Goal: Task Accomplishment & Management: Use online tool/utility

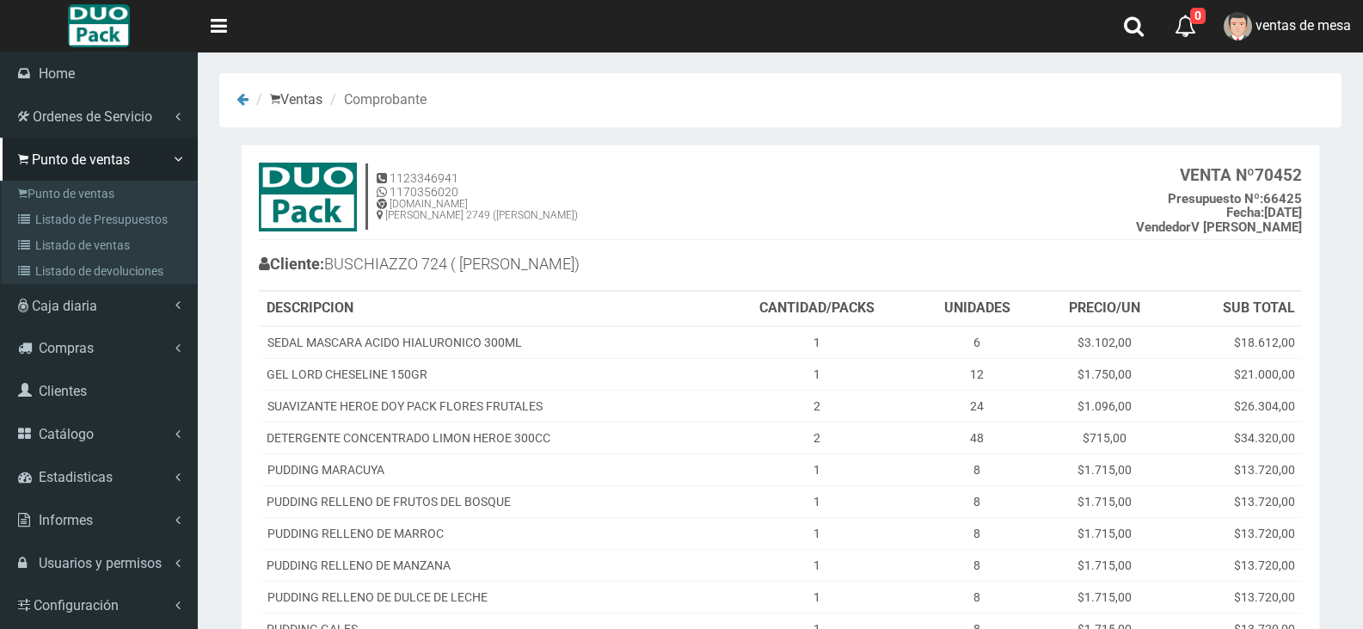
scroll to position [368, 0]
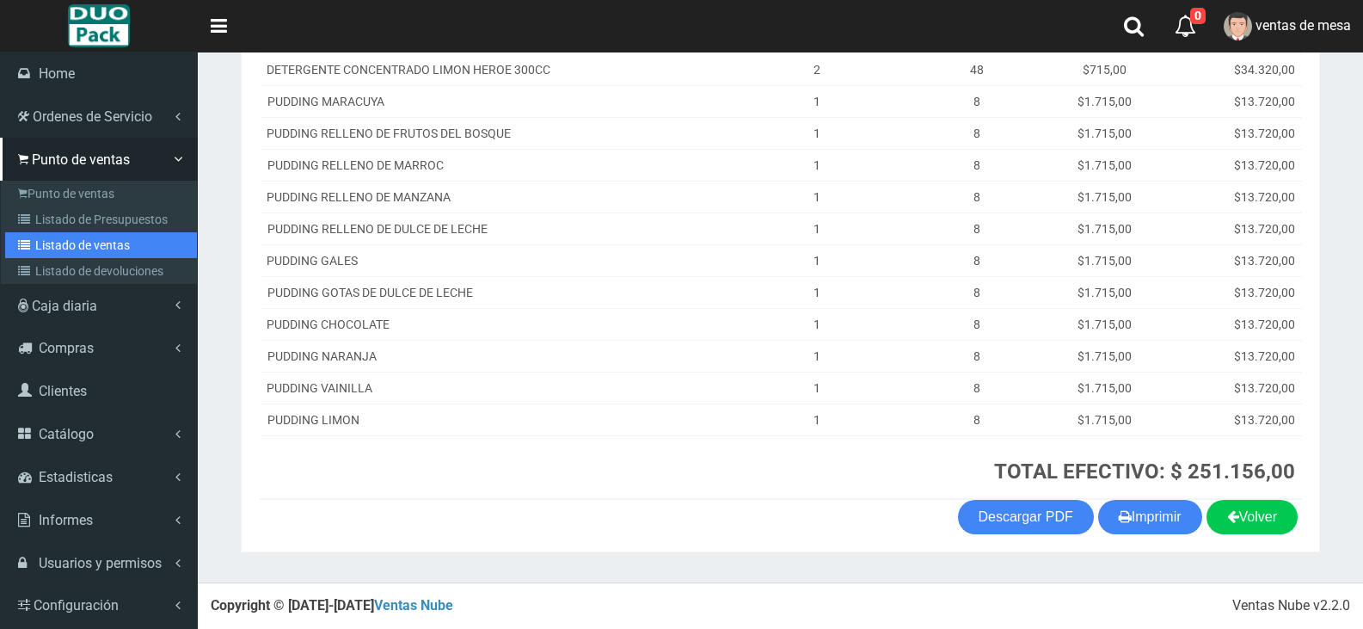
click at [101, 236] on link "Listado de ventas" at bounding box center [101, 245] width 192 height 26
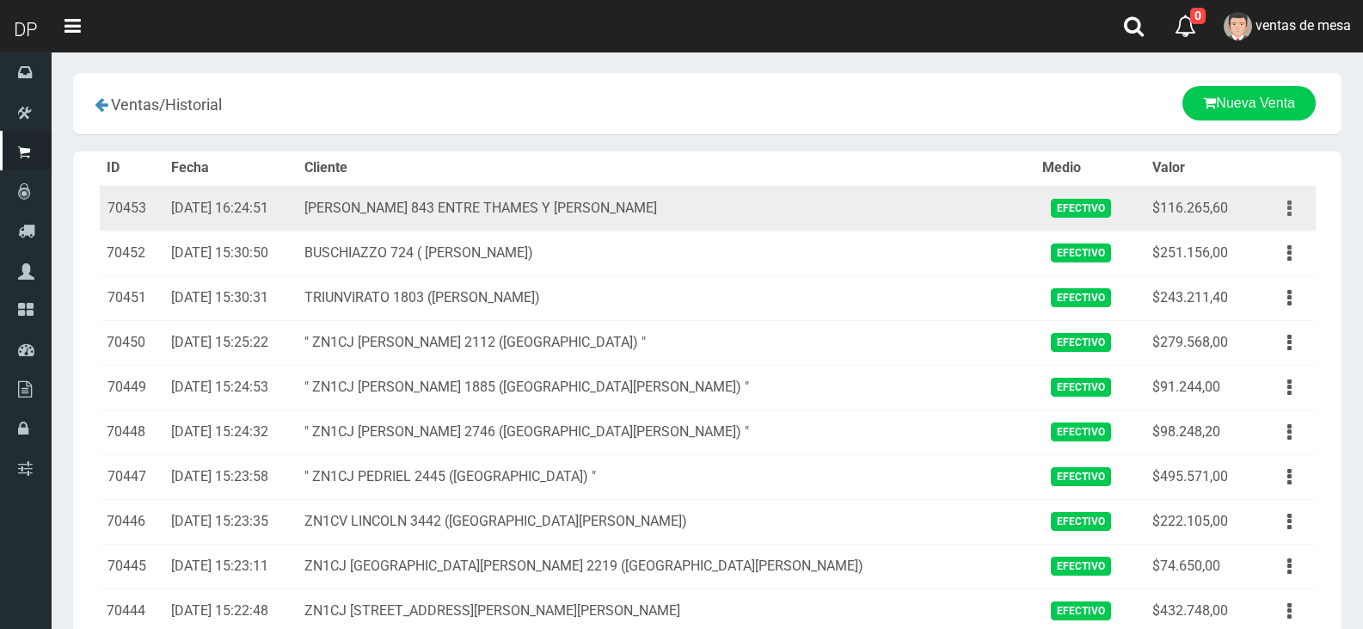
click at [1296, 212] on button "button" at bounding box center [1289, 208] width 39 height 30
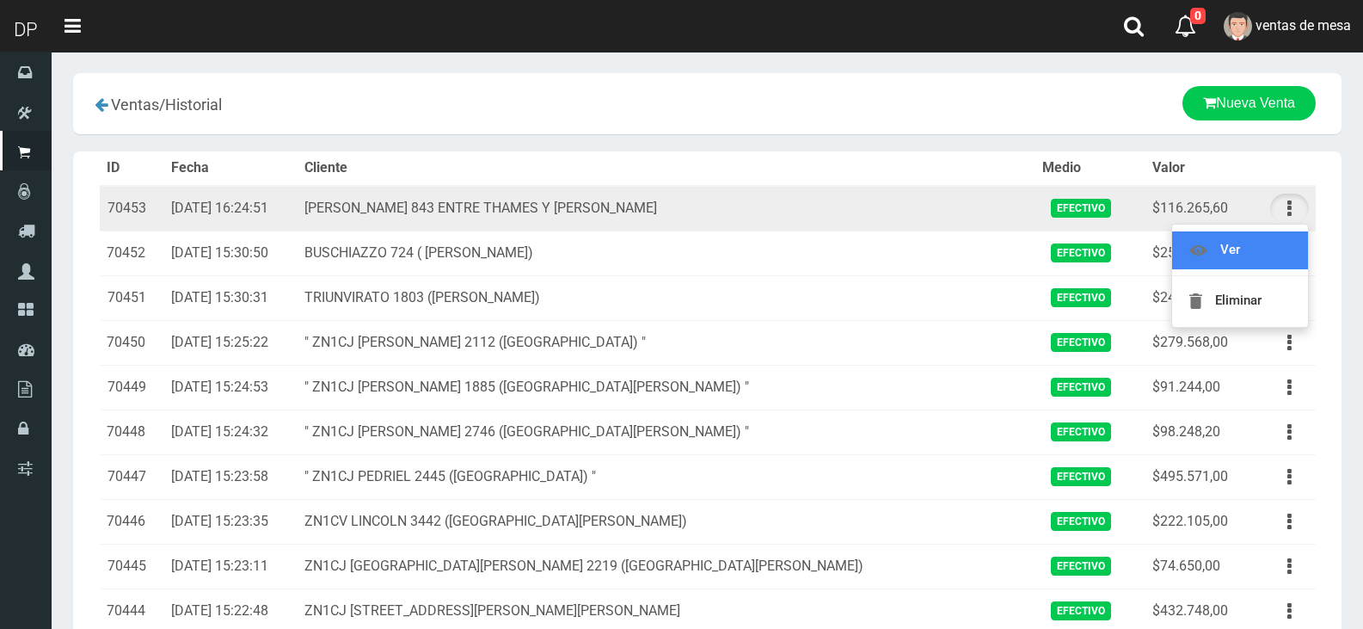
click at [1286, 243] on link "Ver" at bounding box center [1240, 250] width 136 height 38
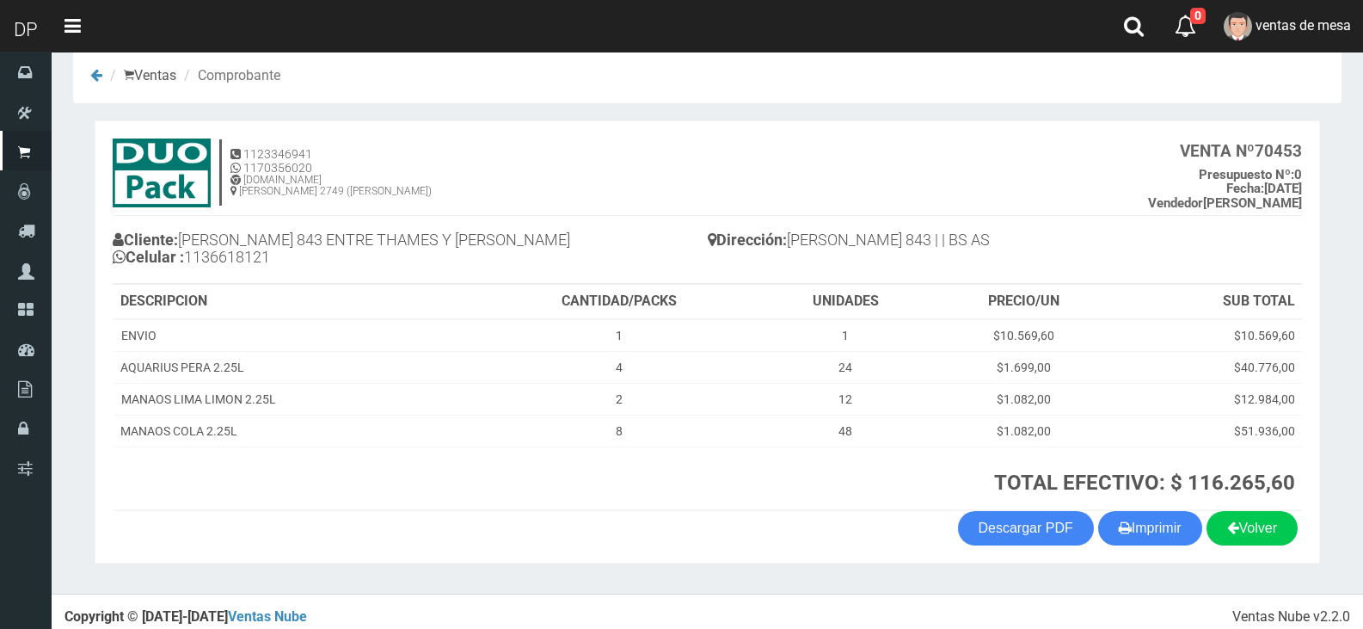
scroll to position [35, 0]
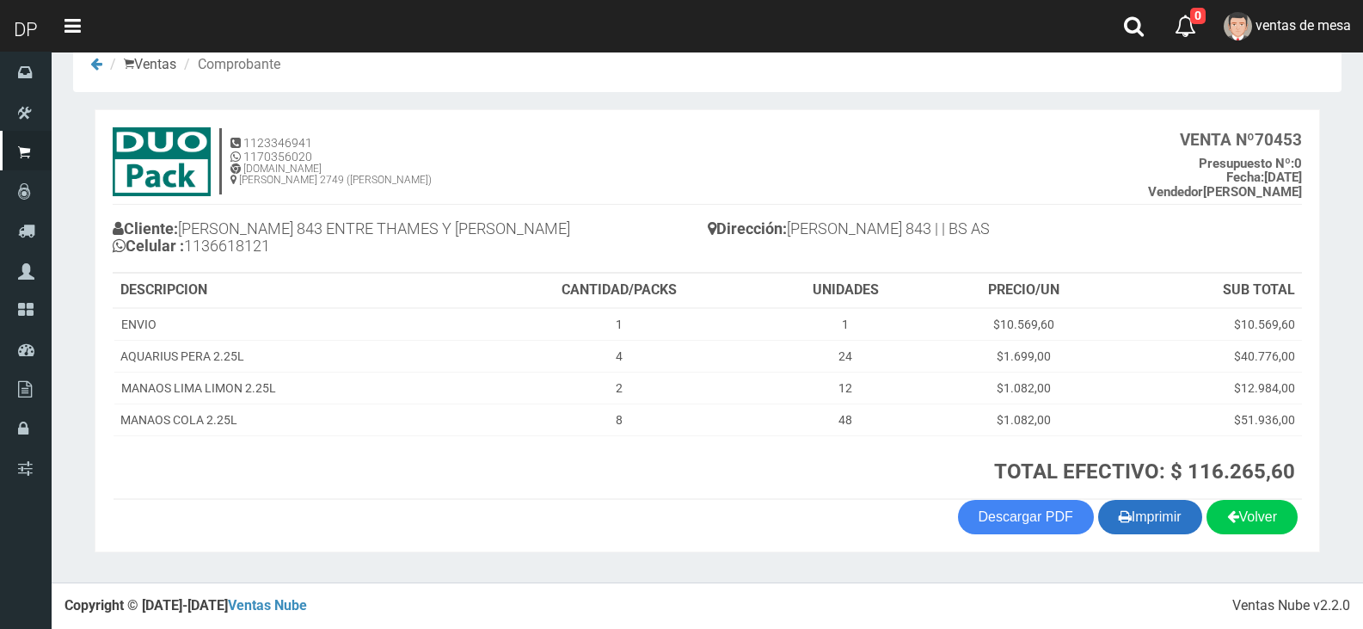
click at [1175, 527] on button "Imprimir" at bounding box center [1150, 517] width 104 height 34
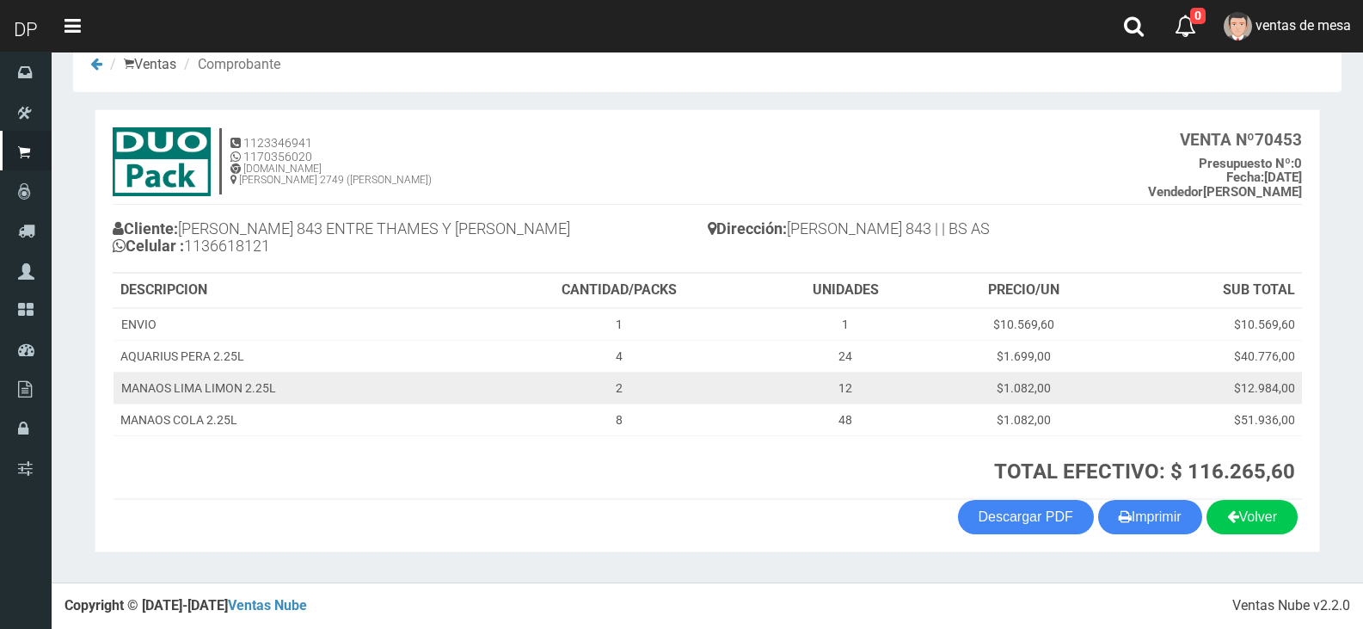
click at [861, 382] on td "12" at bounding box center [844, 387] width 173 height 32
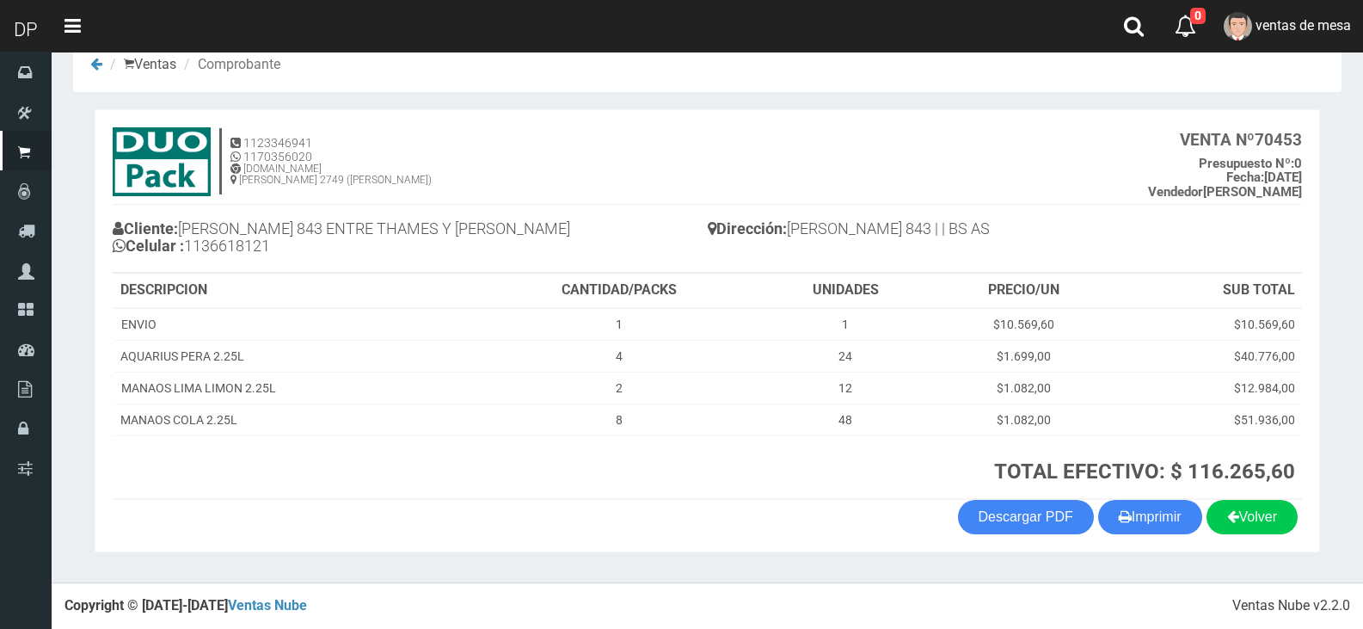
click at [1171, 105] on section "× Titulo del Msj texto Mas Texto Cancelar Aceptar Ventas Comprobante 0" at bounding box center [707, 299] width 1311 height 566
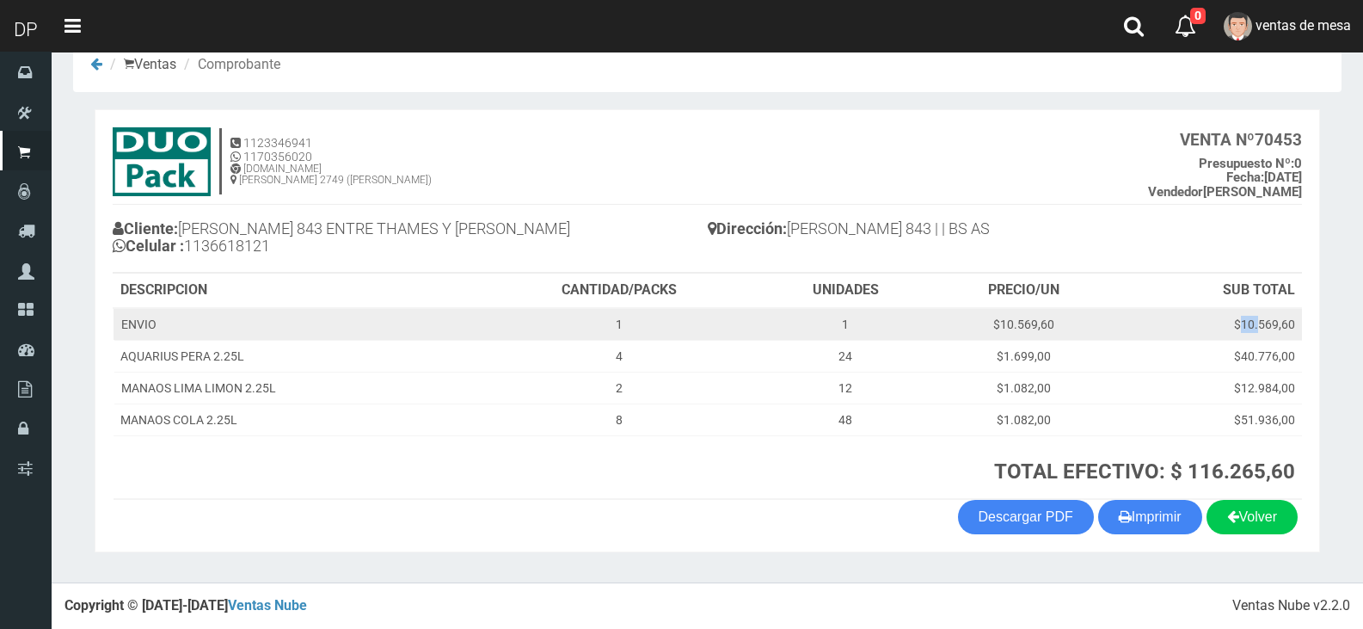
drag, startPoint x: 1194, startPoint y: 316, endPoint x: 1261, endPoint y: 339, distance: 71.0
click at [1259, 329] on td "$10.569,60" at bounding box center [1209, 324] width 186 height 33
click at [1261, 331] on td "$10.569,60" at bounding box center [1209, 324] width 186 height 33
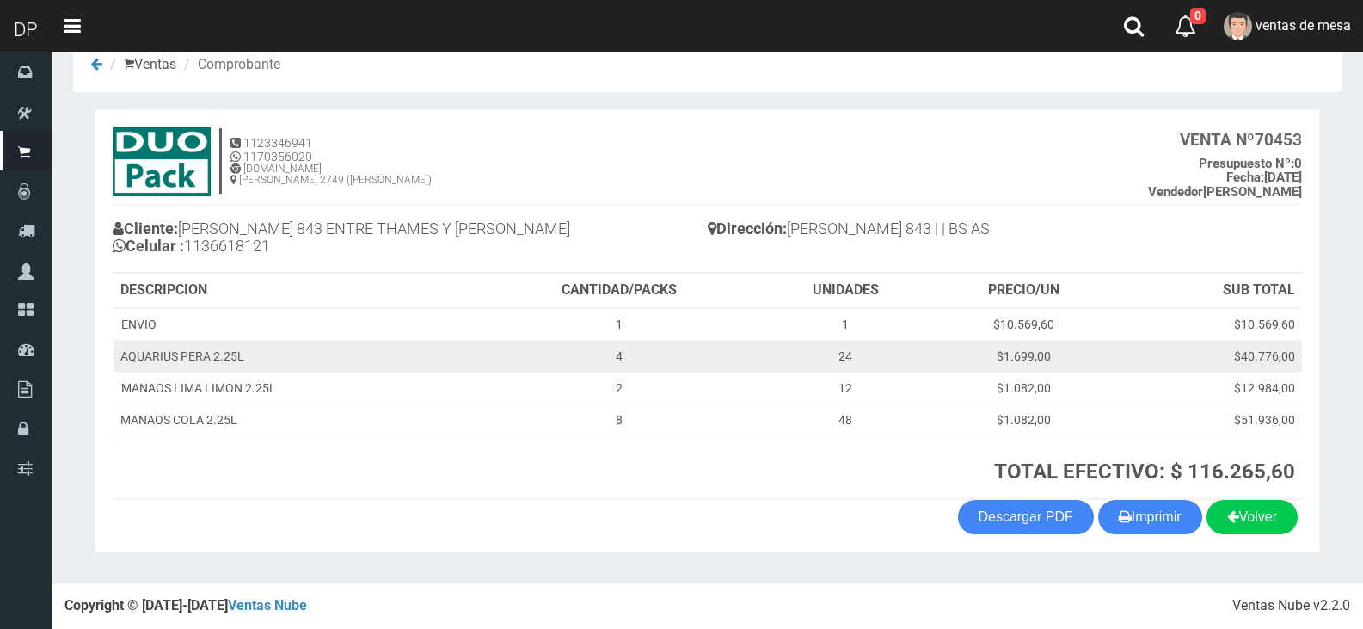
click at [1250, 368] on td "$40.776,00" at bounding box center [1209, 356] width 186 height 32
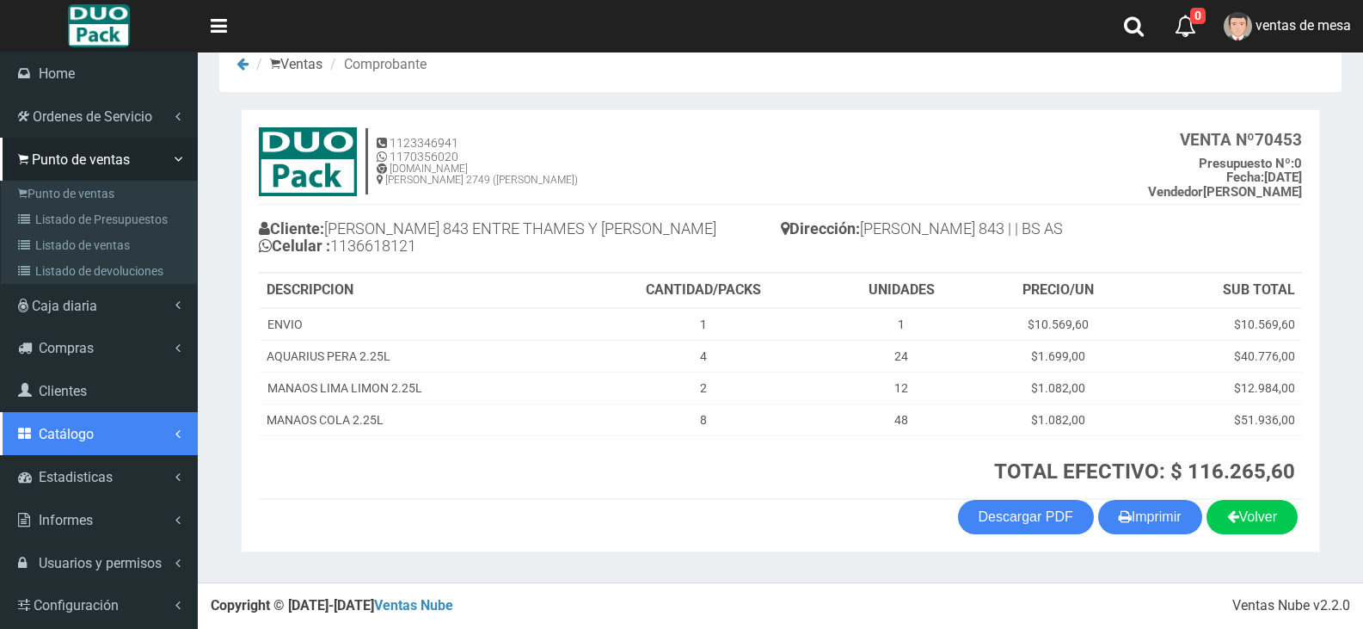
click at [169, 429] on link "Catálogo" at bounding box center [99, 433] width 198 height 43
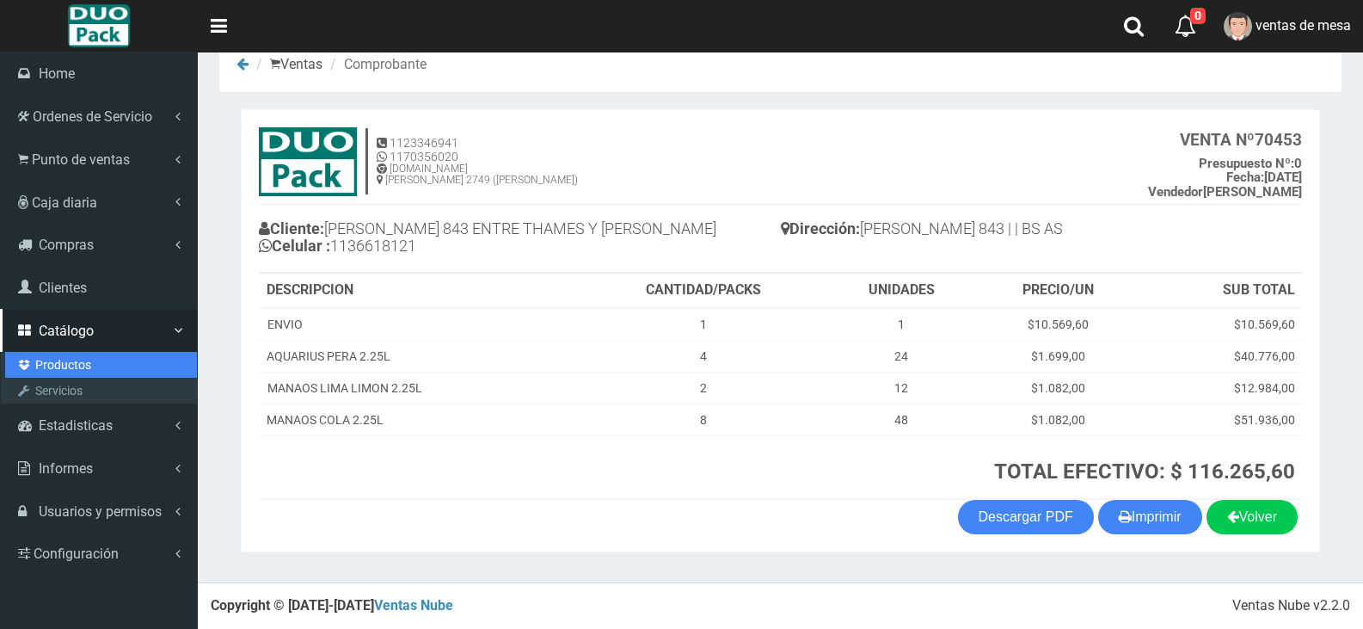
click at [89, 365] on link "Productos" at bounding box center [101, 365] width 192 height 26
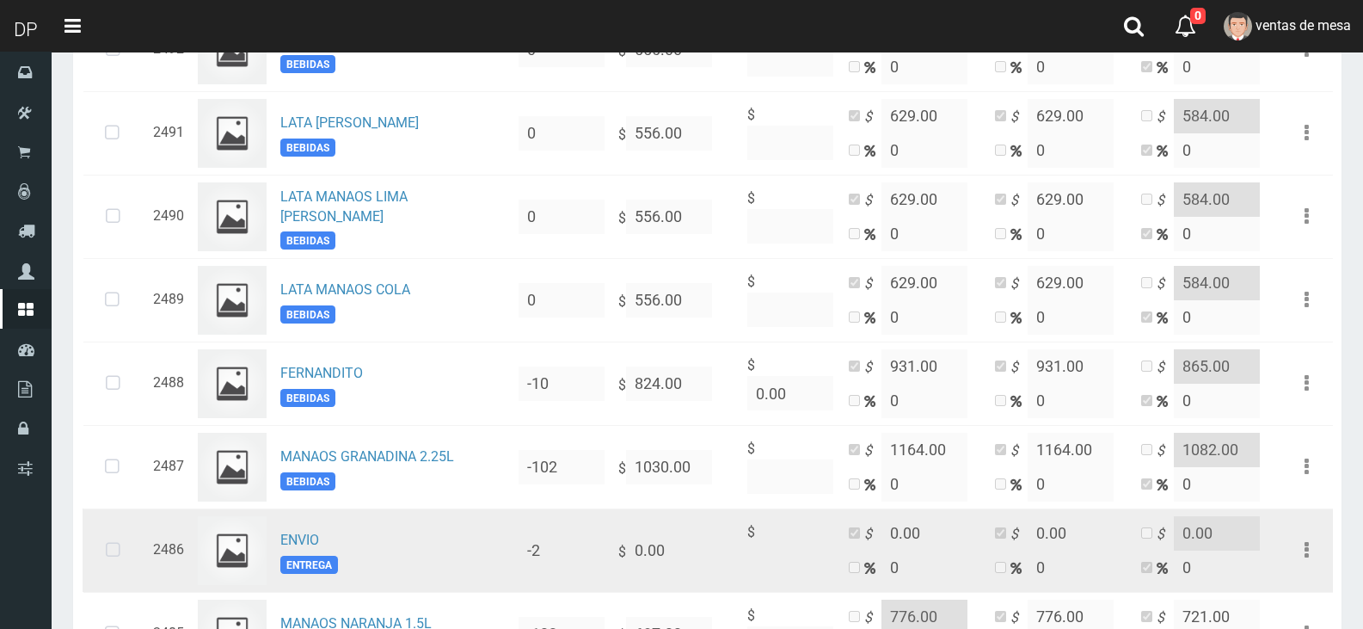
scroll to position [430, 0]
